Goal: Transaction & Acquisition: Purchase product/service

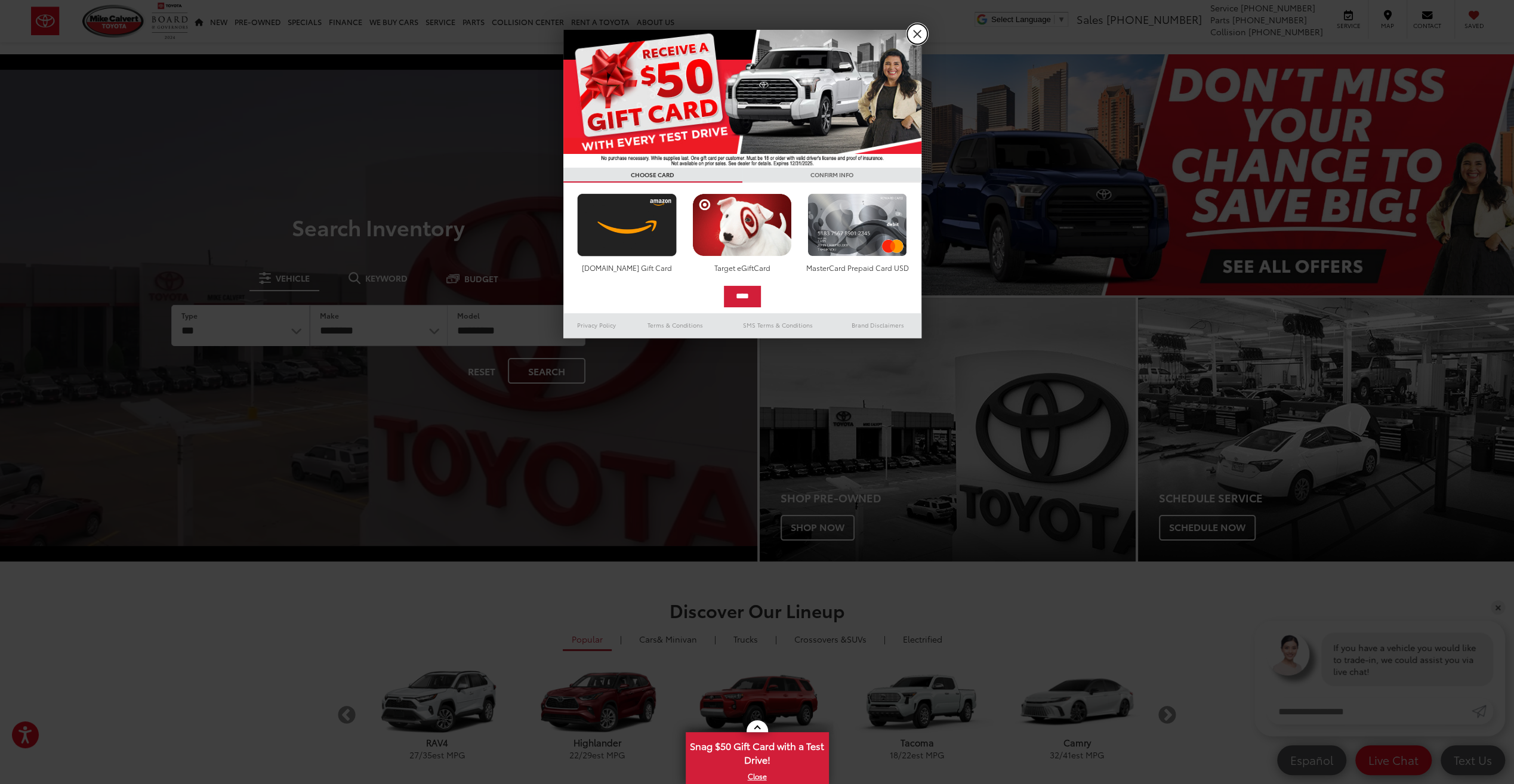
drag, startPoint x: 908, startPoint y: 29, endPoint x: 913, endPoint y: 33, distance: 6.4
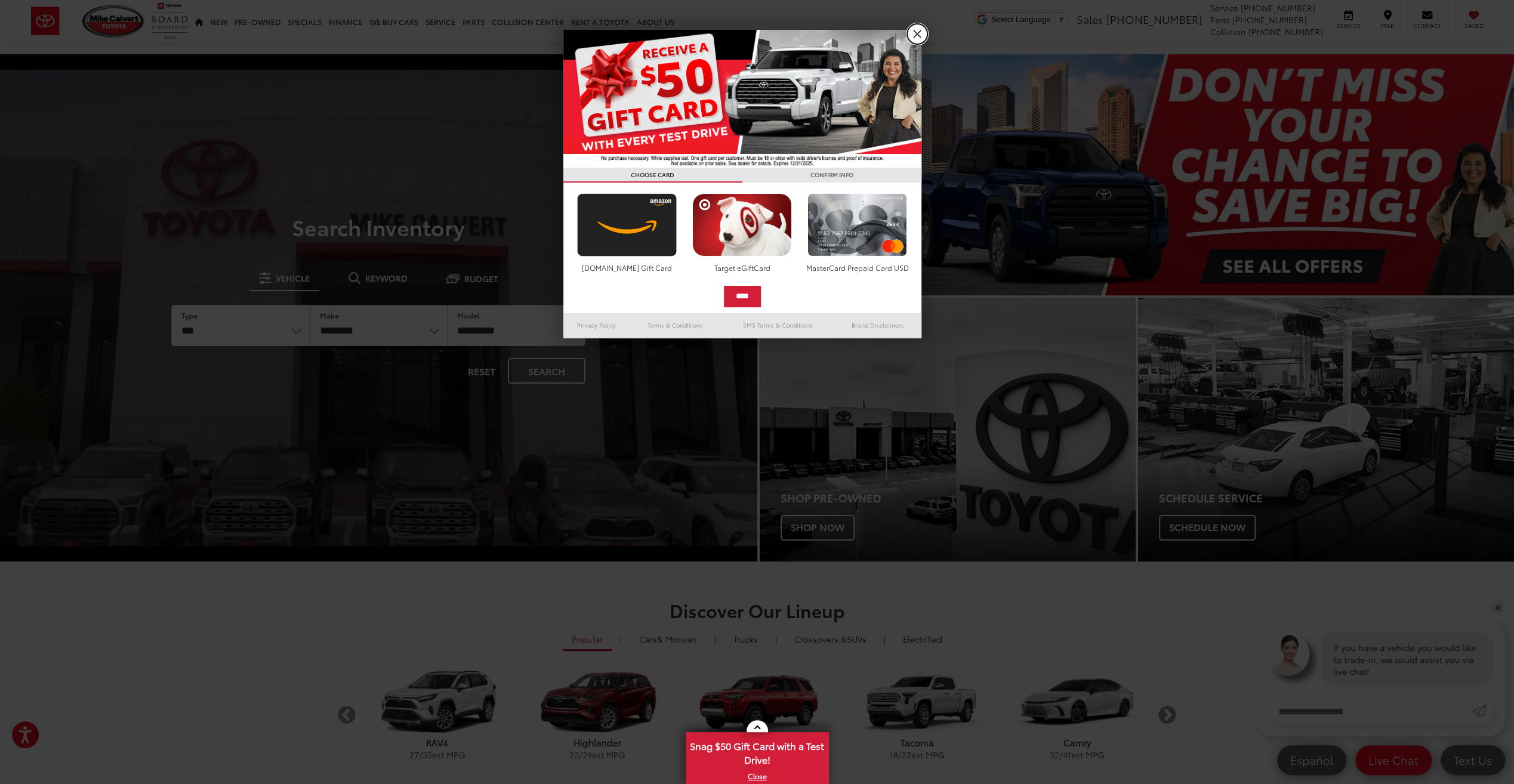
click at [909, 29] on link "X" at bounding box center [917, 33] width 20 height 20
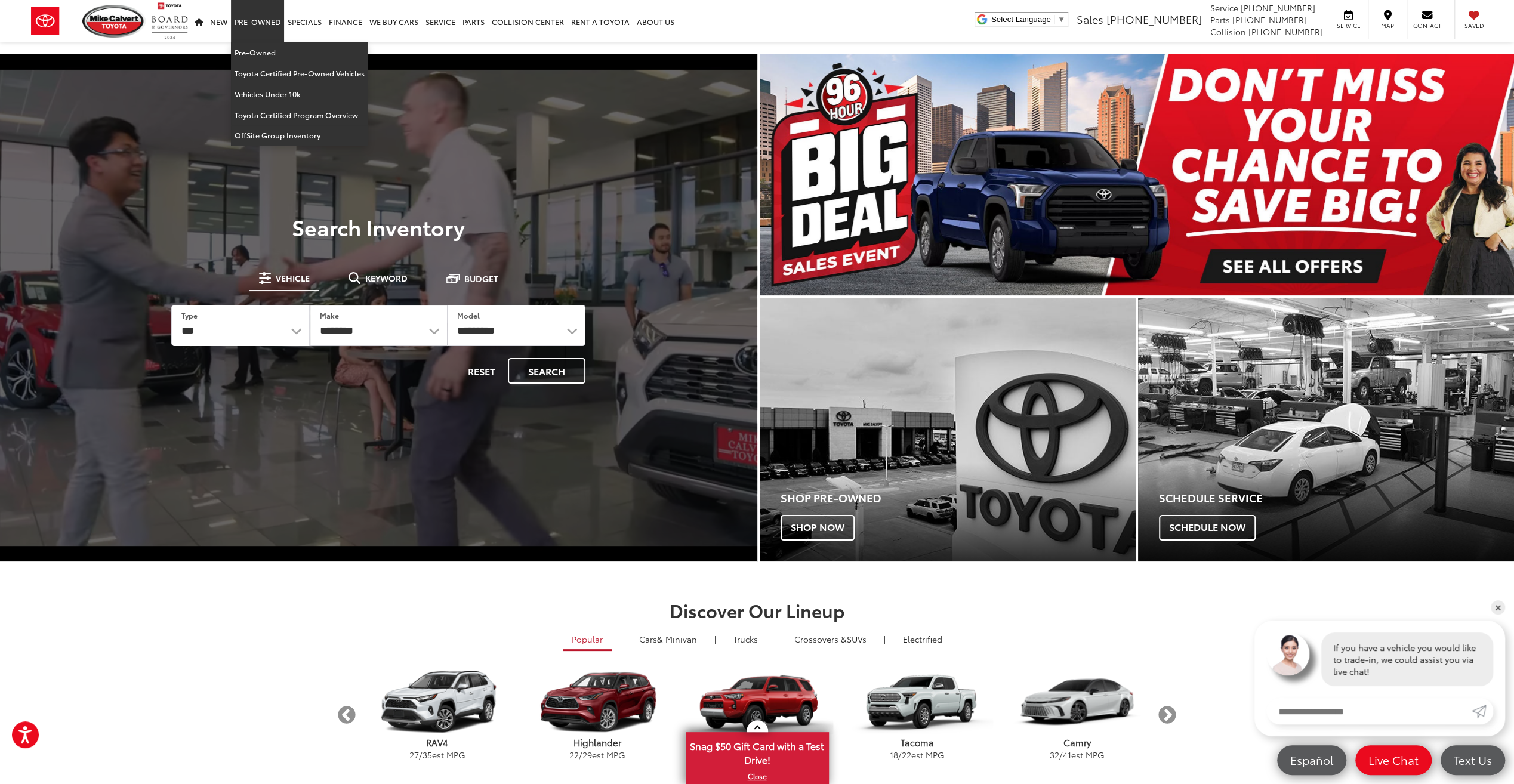
click at [272, 17] on link "Pre-Owned" at bounding box center [257, 21] width 53 height 42
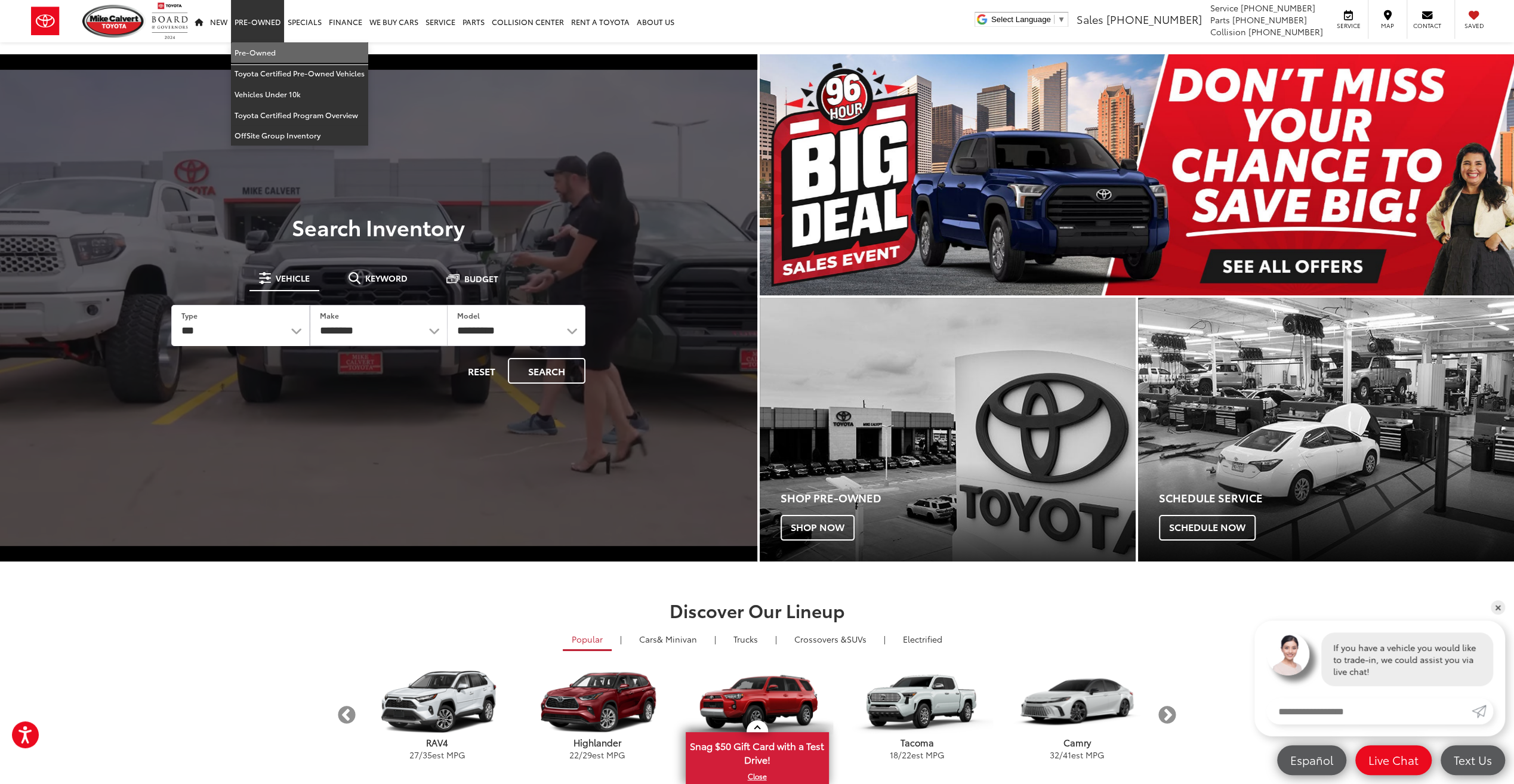
click at [267, 49] on link "Pre-Owned" at bounding box center [299, 53] width 137 height 21
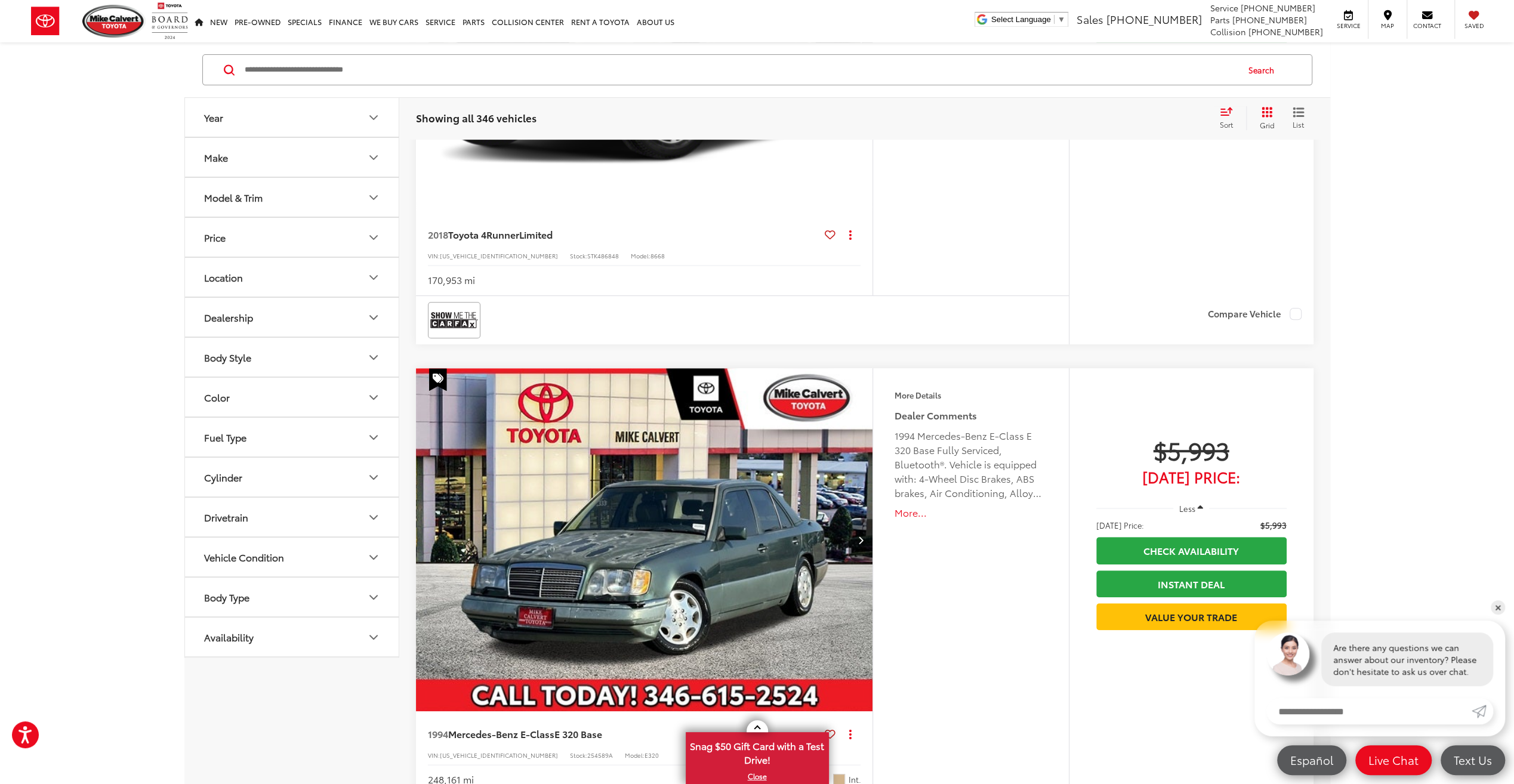
scroll to position [537, 0]
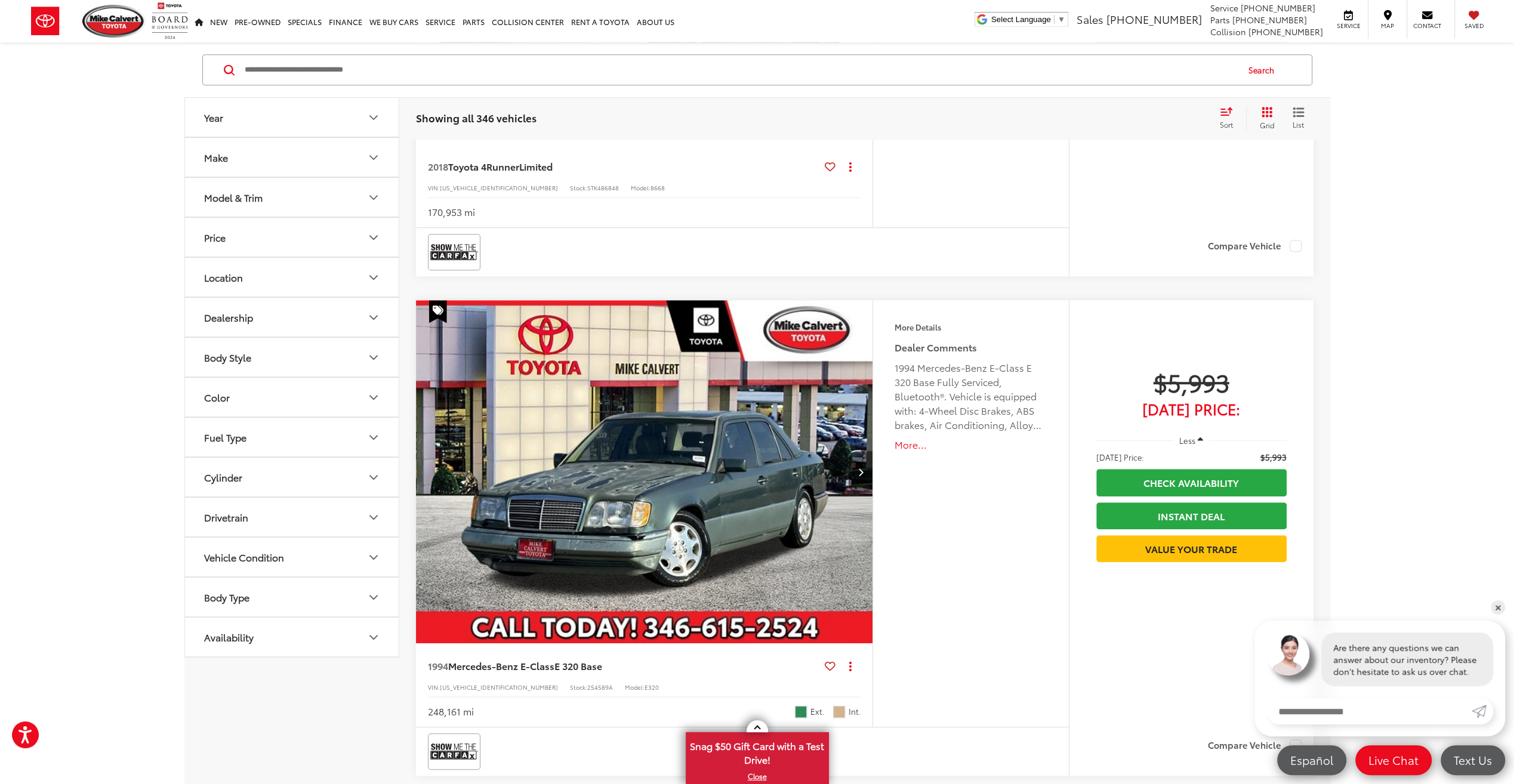
click at [252, 219] on button "Price" at bounding box center [292, 237] width 215 height 39
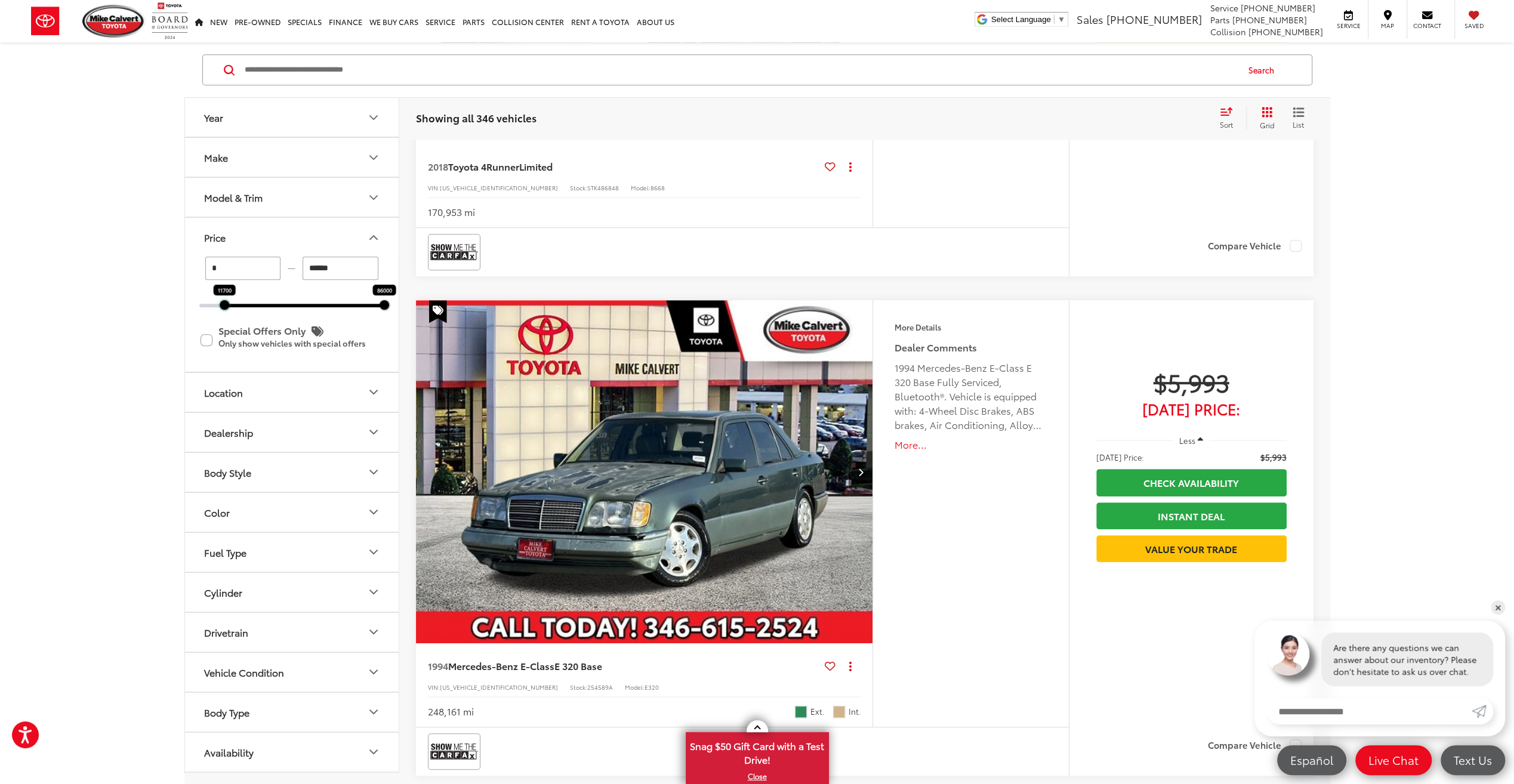
drag, startPoint x: 197, startPoint y: 302, endPoint x: 231, endPoint y: 305, distance: 34.1
click at [223, 305] on div at bounding box center [224, 305] width 10 height 10
type input "******"
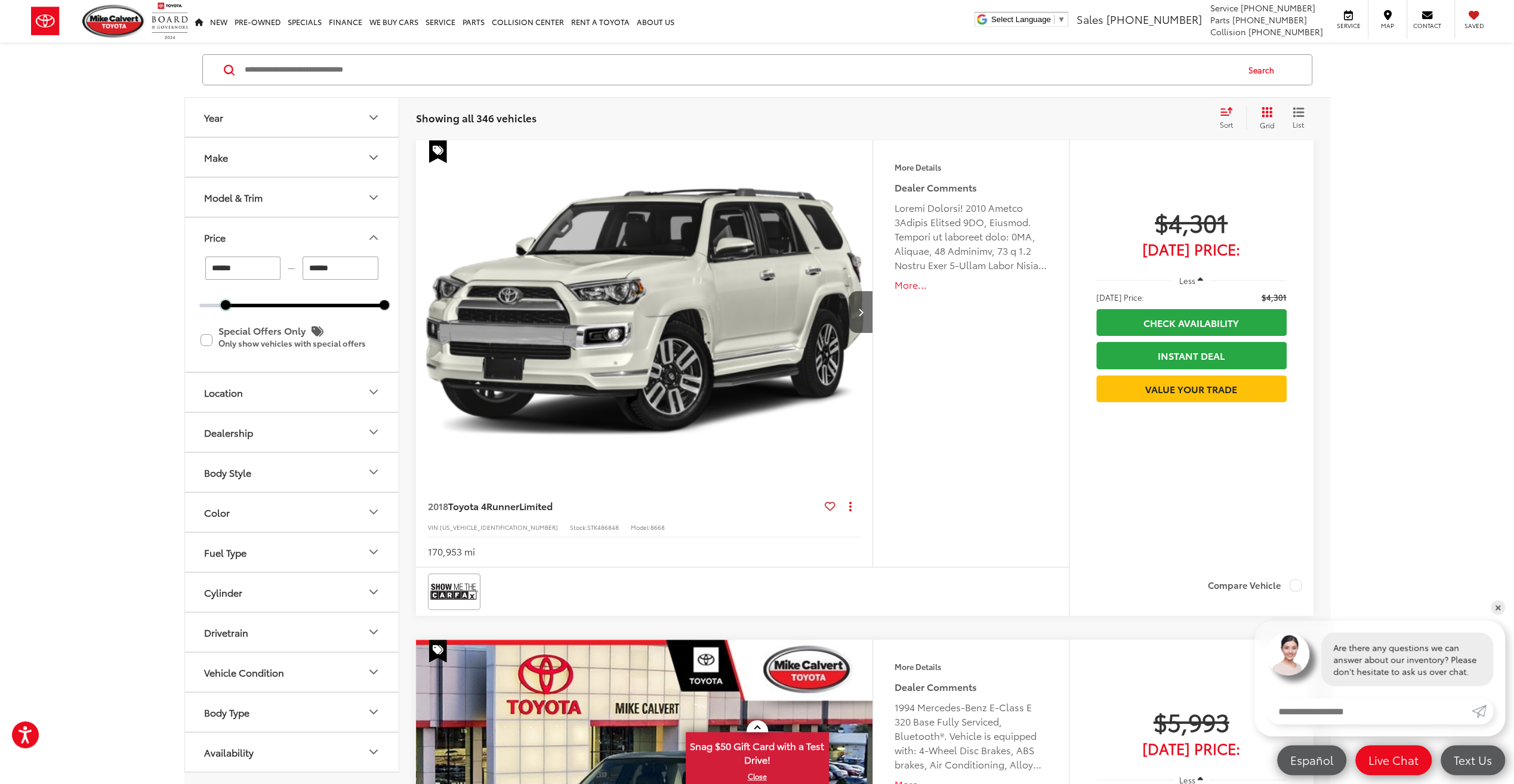
scroll to position [196, 0]
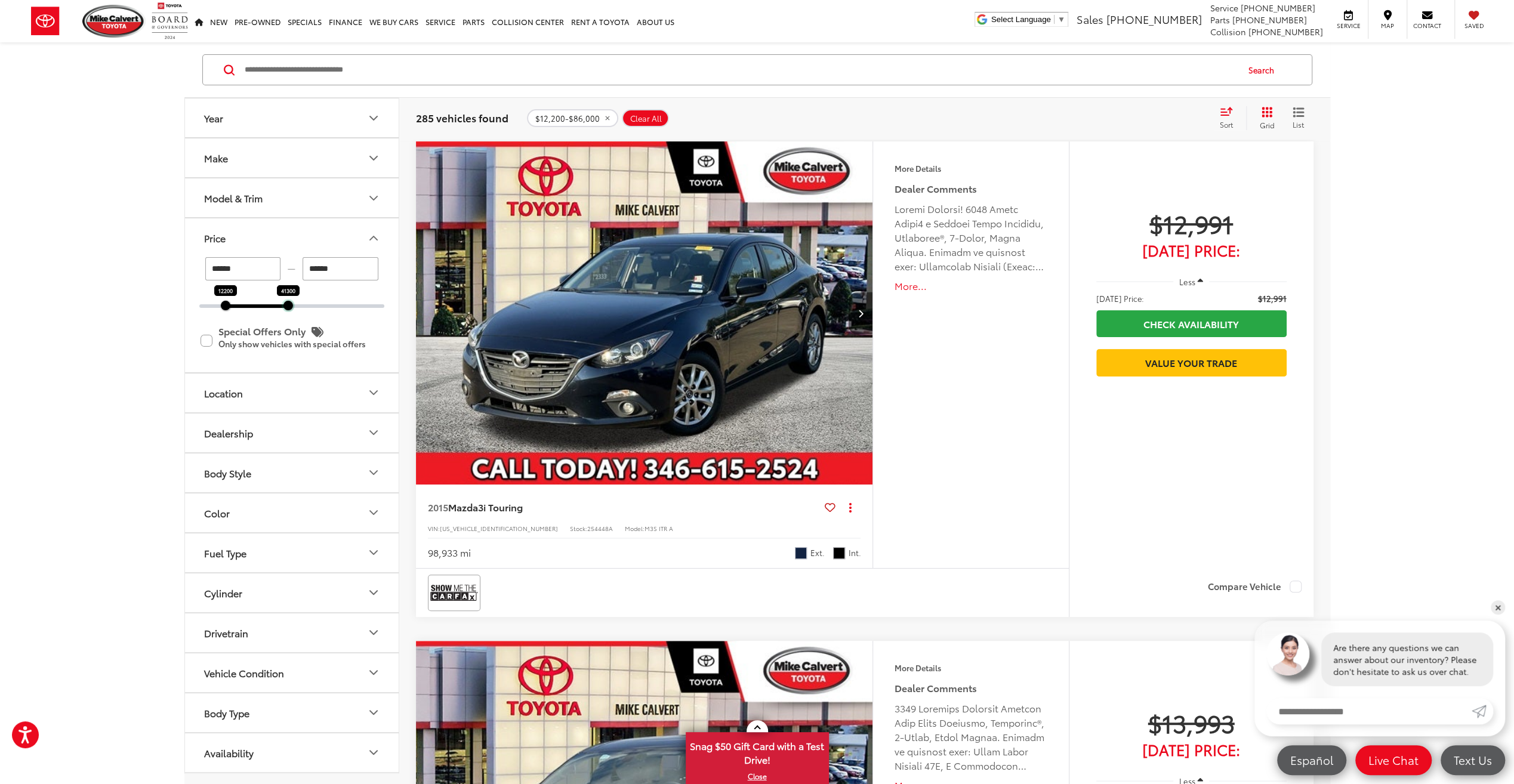
drag, startPoint x: 383, startPoint y: 307, endPoint x: 287, endPoint y: 305, distance: 96.0
click at [287, 305] on div at bounding box center [288, 305] width 10 height 10
type input "******"
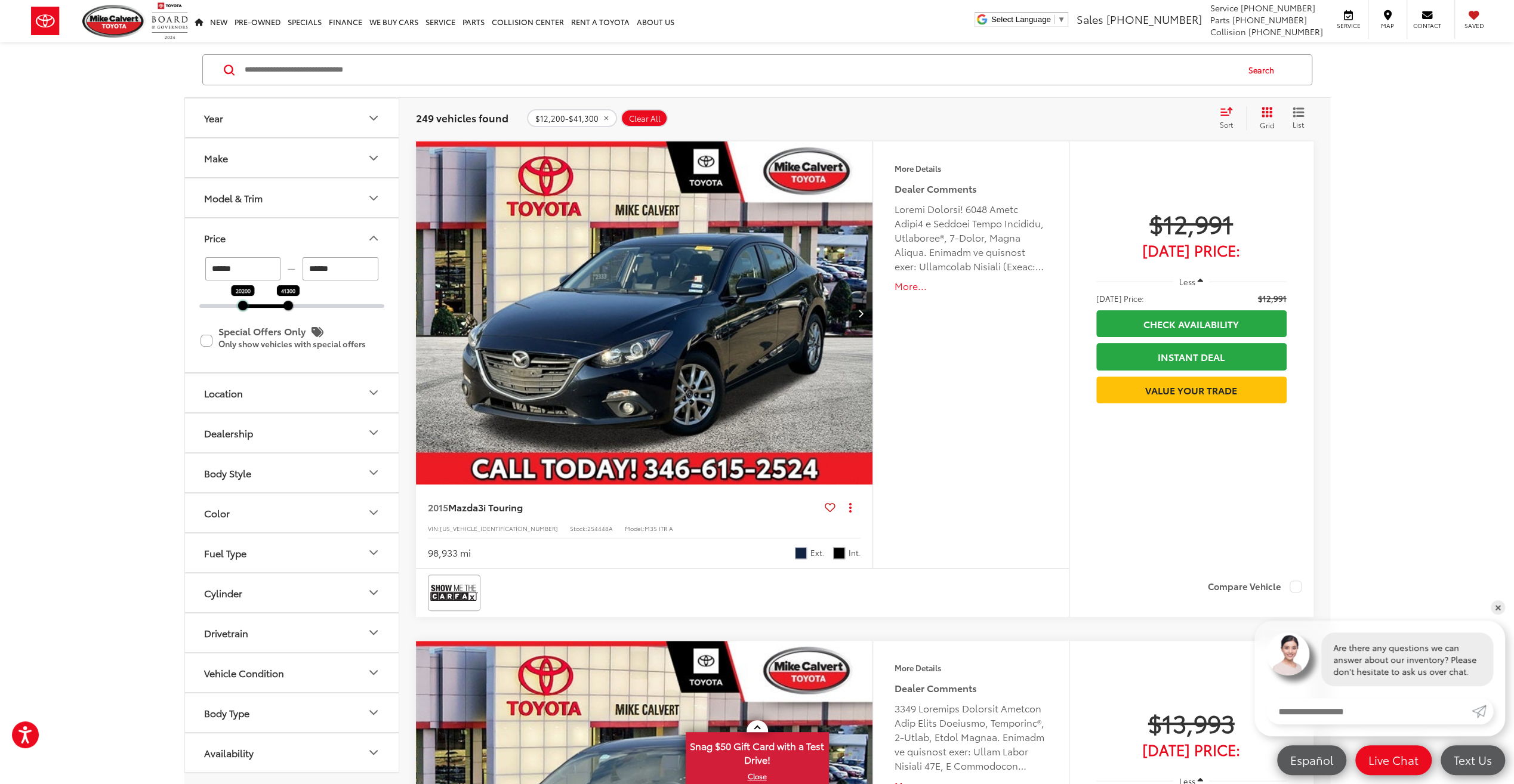
drag, startPoint x: 227, startPoint y: 307, endPoint x: 244, endPoint y: 308, distance: 17.0
click at [244, 308] on div "****** — ****** 20200 41300 Special Offers Only Only show vehicles with special…" at bounding box center [292, 314] width 214 height 115
type input "******"
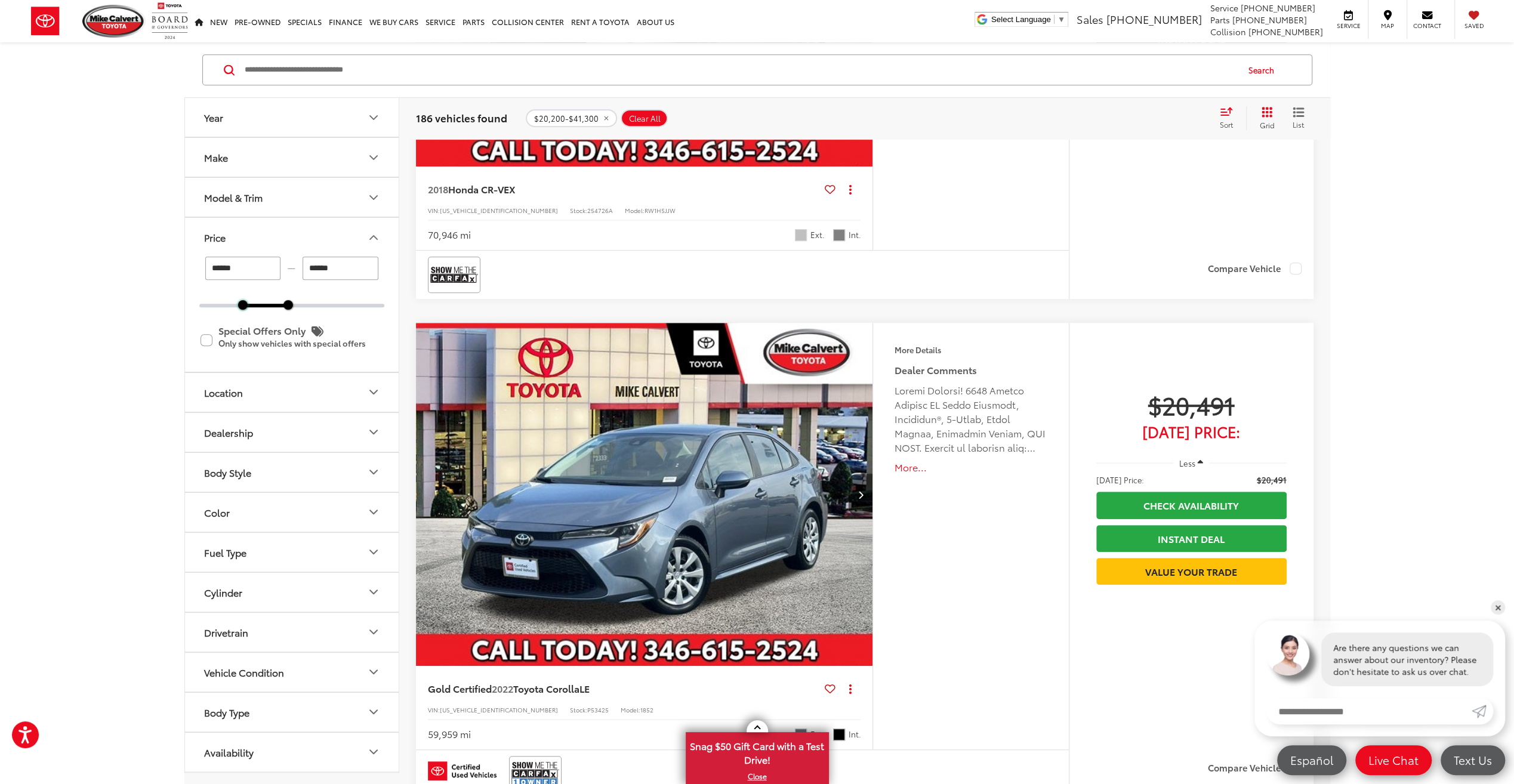
scroll to position [674, 0]
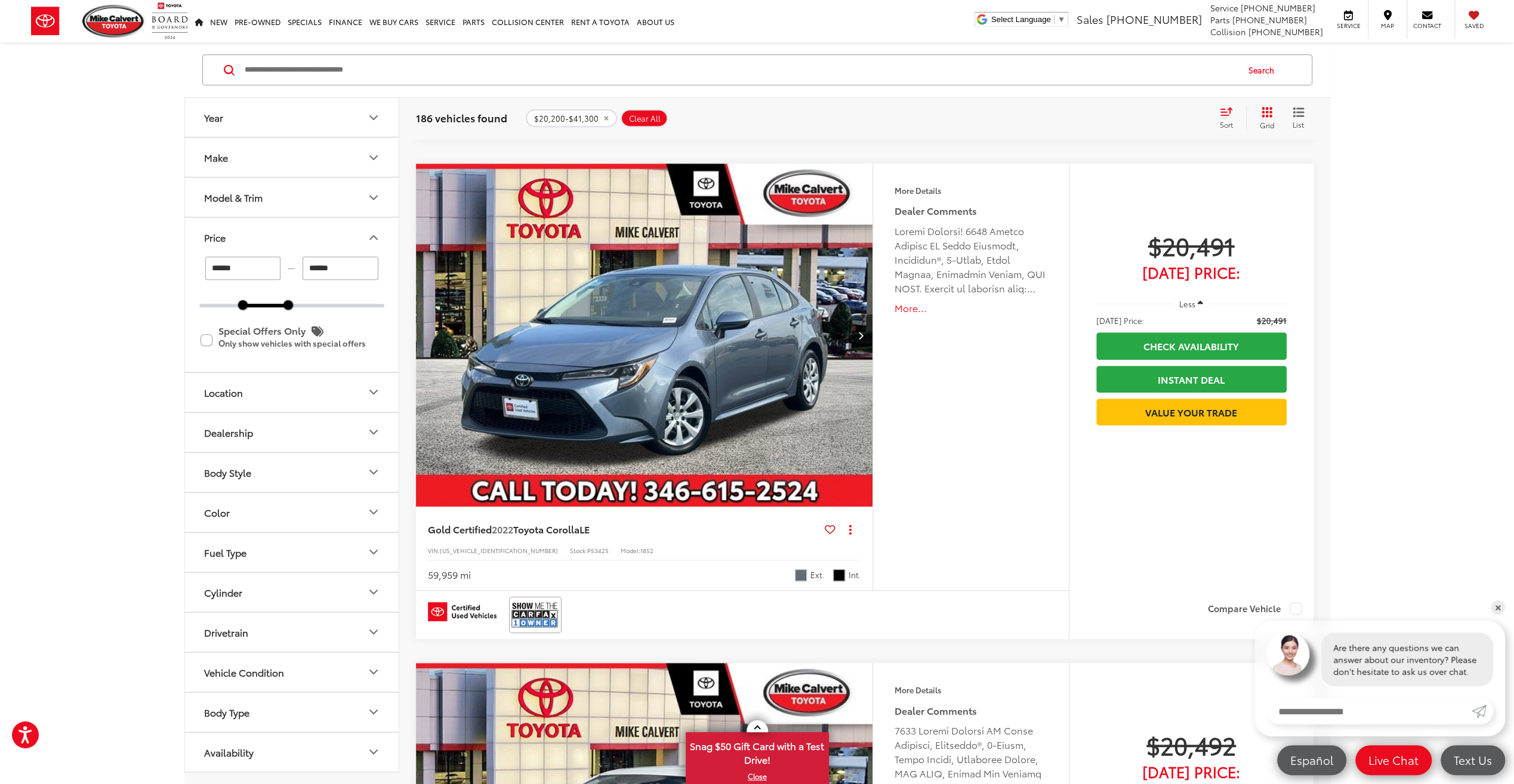
click at [298, 637] on button "Drivetrain" at bounding box center [292, 631] width 215 height 39
click at [233, 655] on label "4WD (29)" at bounding box center [227, 660] width 55 height 20
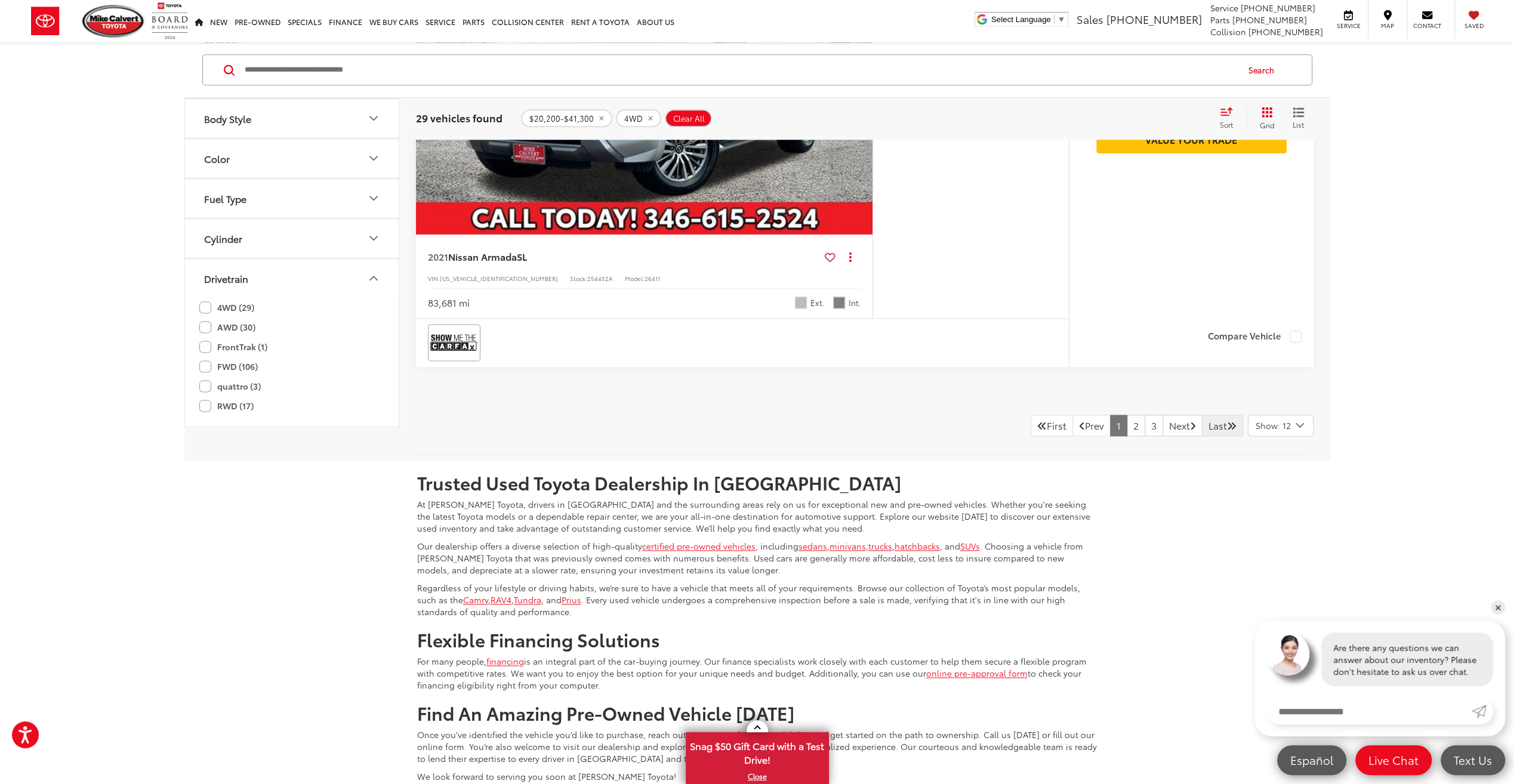
scroll to position [5864, 0]
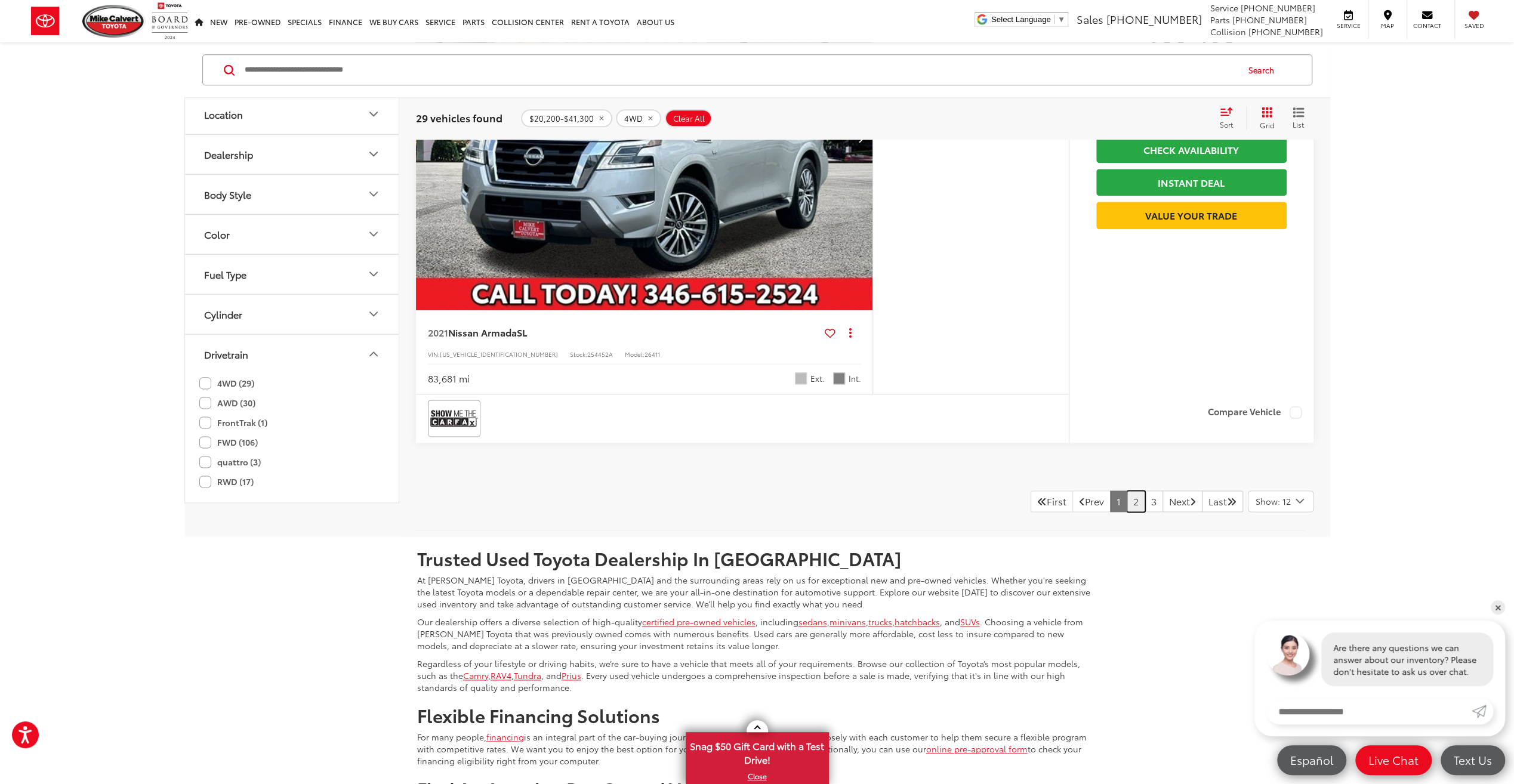
click at [1126, 494] on link "2" at bounding box center [1135, 501] width 18 height 22
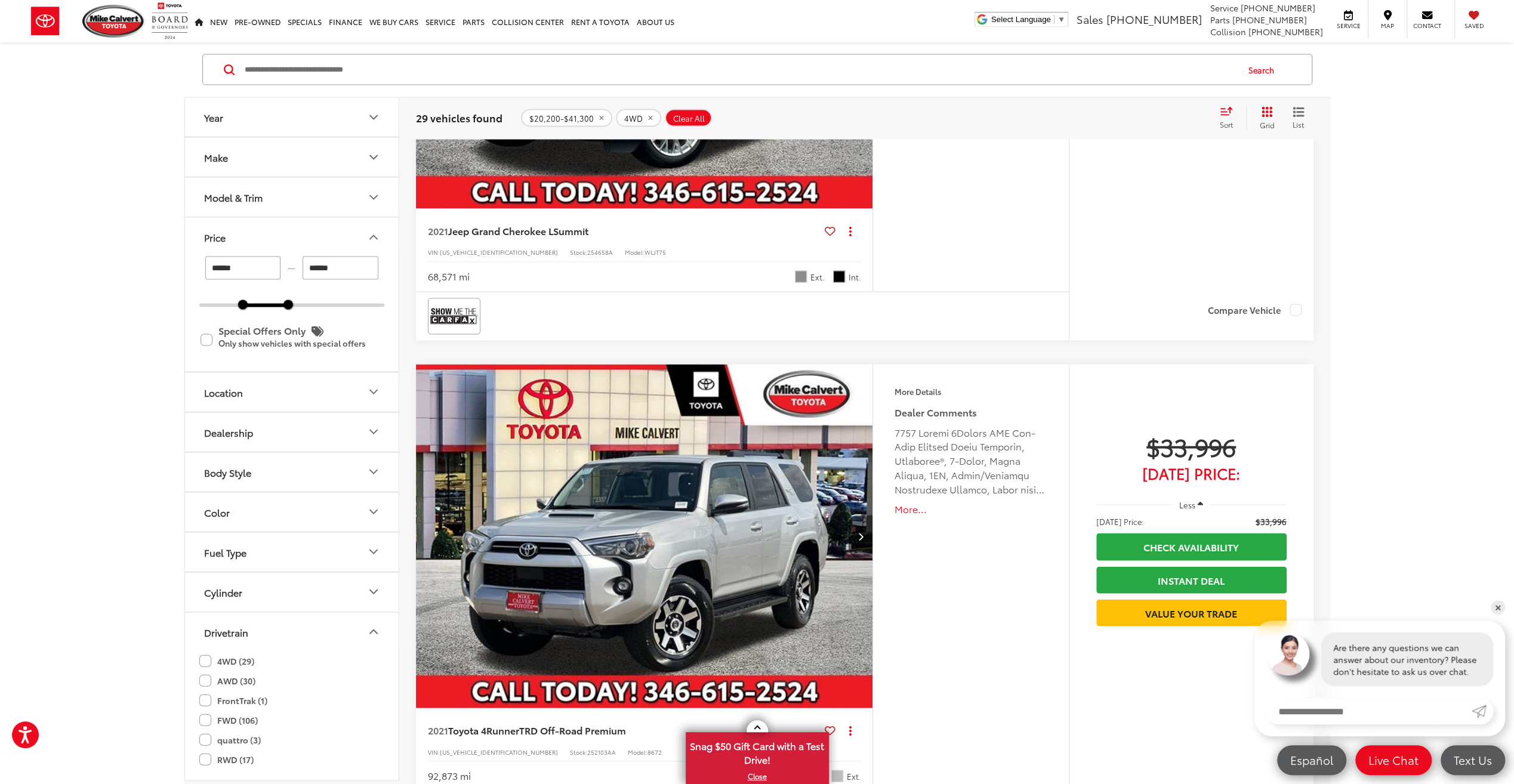
scroll to position [2582, 0]
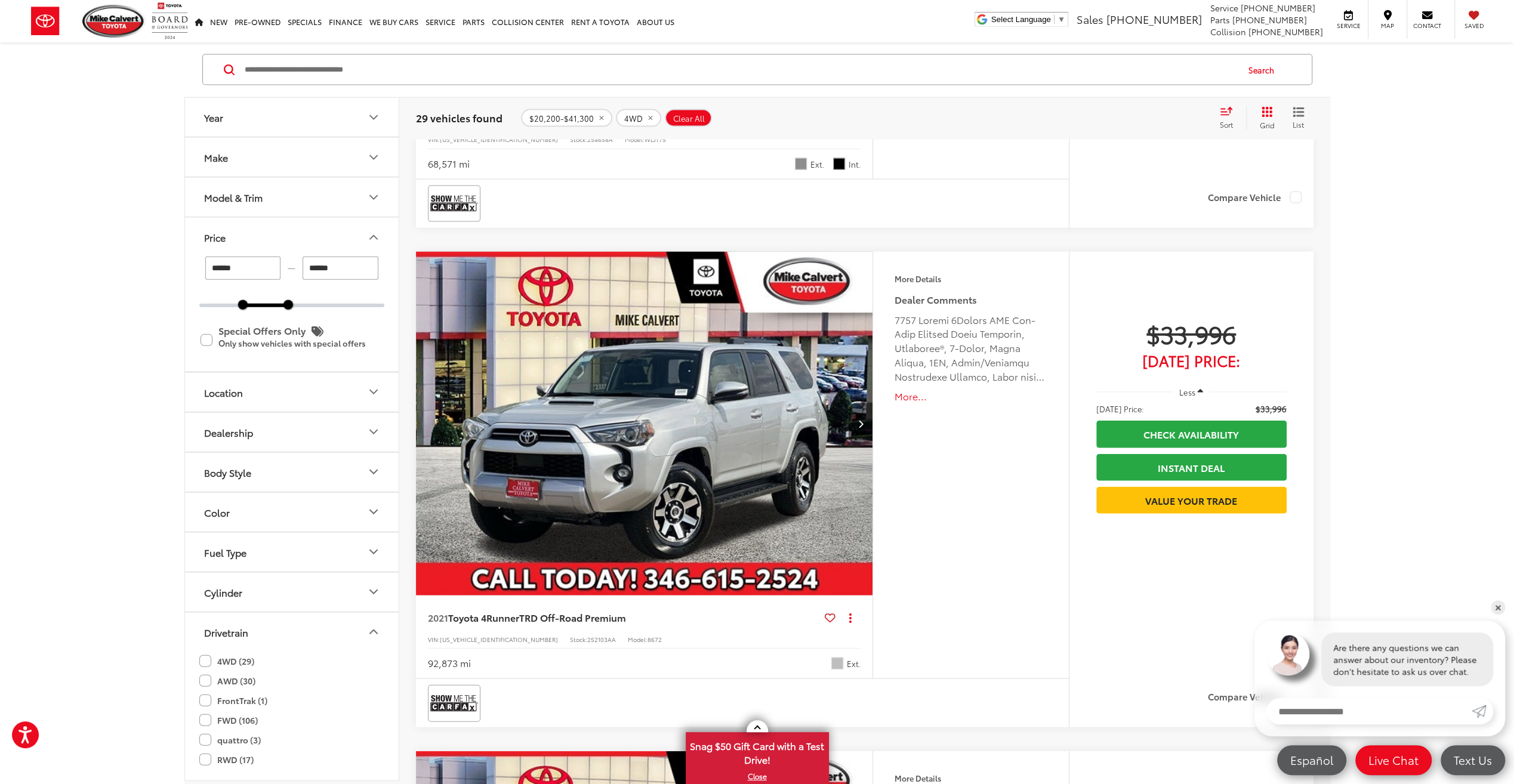
click at [808, 416] on img "2021 Toyota 4Runner TRD Off-Road Premium 0" at bounding box center [645, 424] width 459 height 345
